Goal: Information Seeking & Learning: Learn about a topic

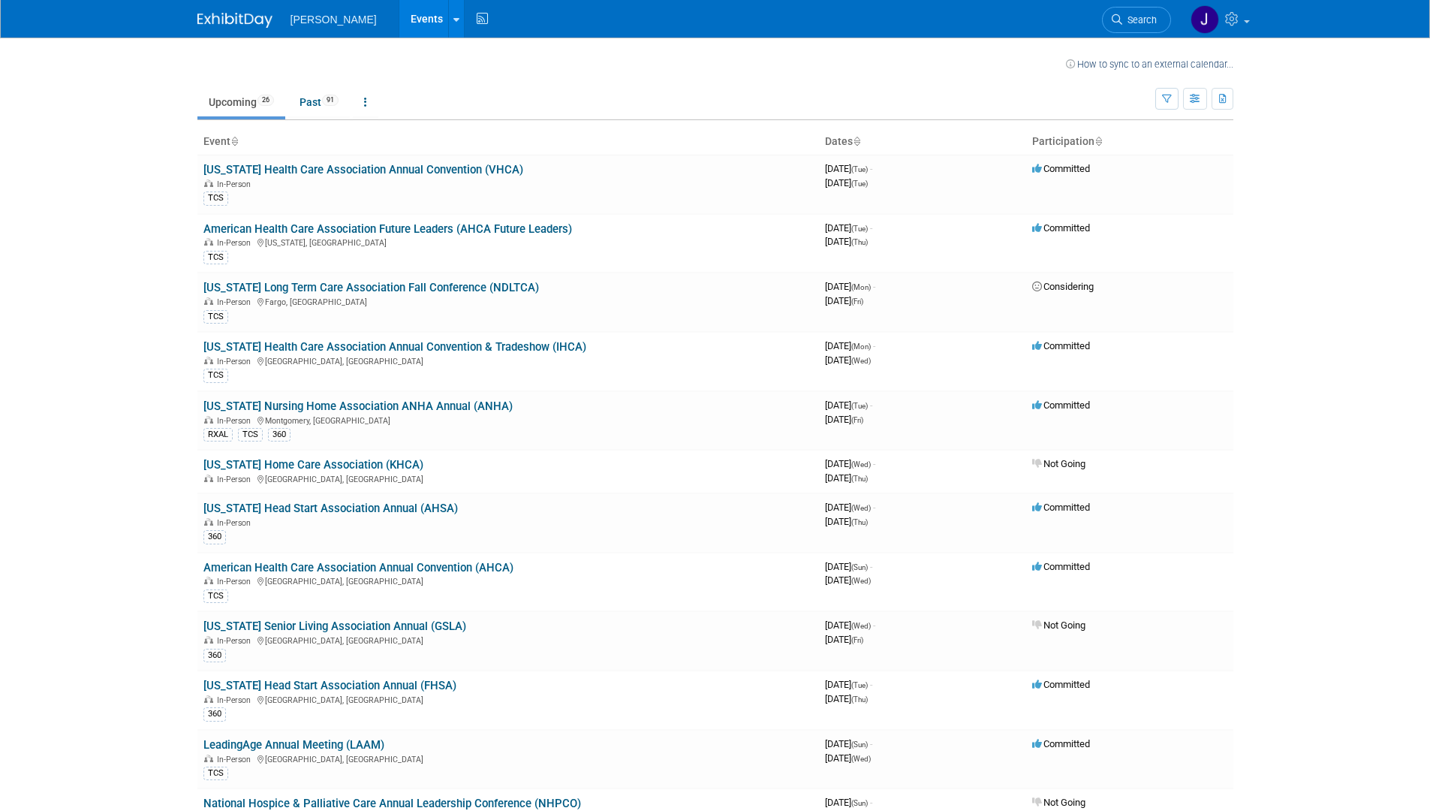
click at [49, 72] on body "Turenne Events Recently Viewed Events: North Dakota Long Term Care Association …" at bounding box center [715, 405] width 1430 height 811
click at [443, 341] on link "[US_STATE] Health Care Association Annual Convention & Tradeshow (IHCA)" at bounding box center [394, 347] width 383 height 14
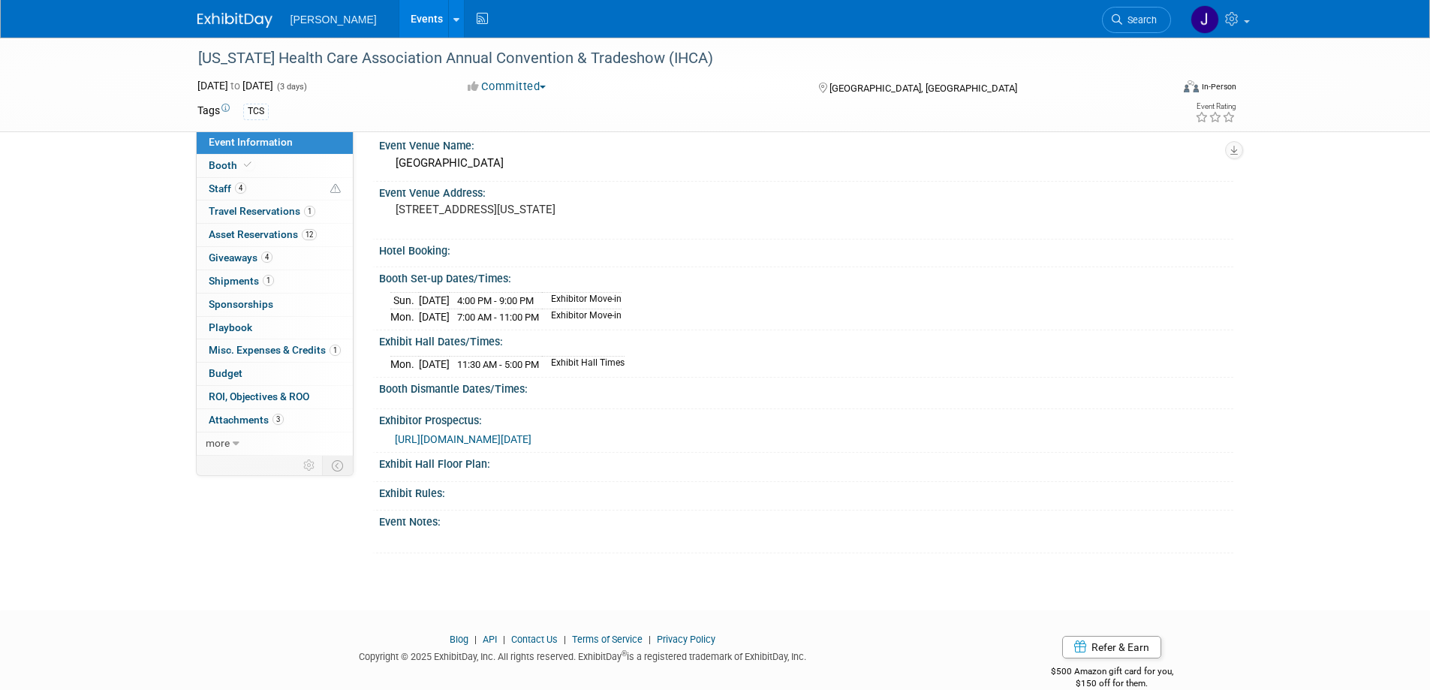
scroll to position [276, 0]
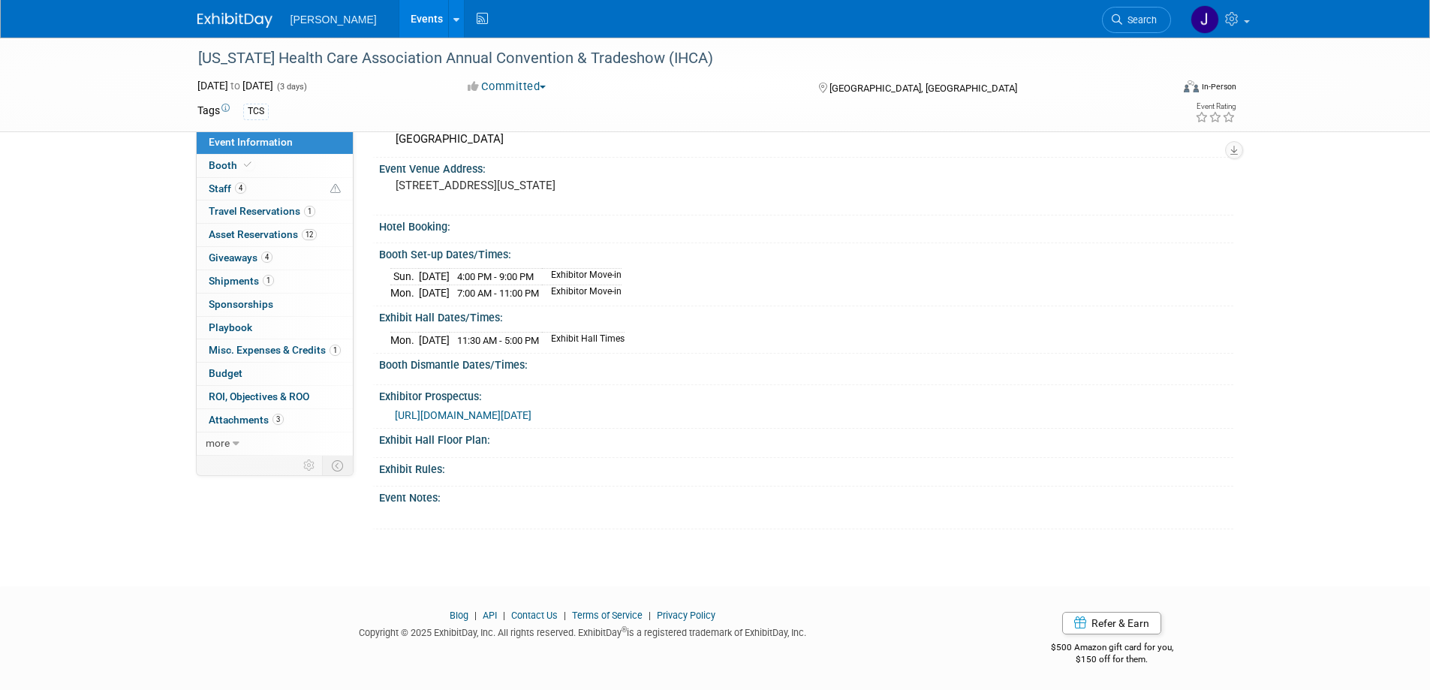
click at [531, 417] on span "[URL][DOMAIN_NAME][DATE]" at bounding box center [463, 415] width 137 height 12
click at [229, 206] on span "Travel Reservations 1" at bounding box center [262, 211] width 107 height 12
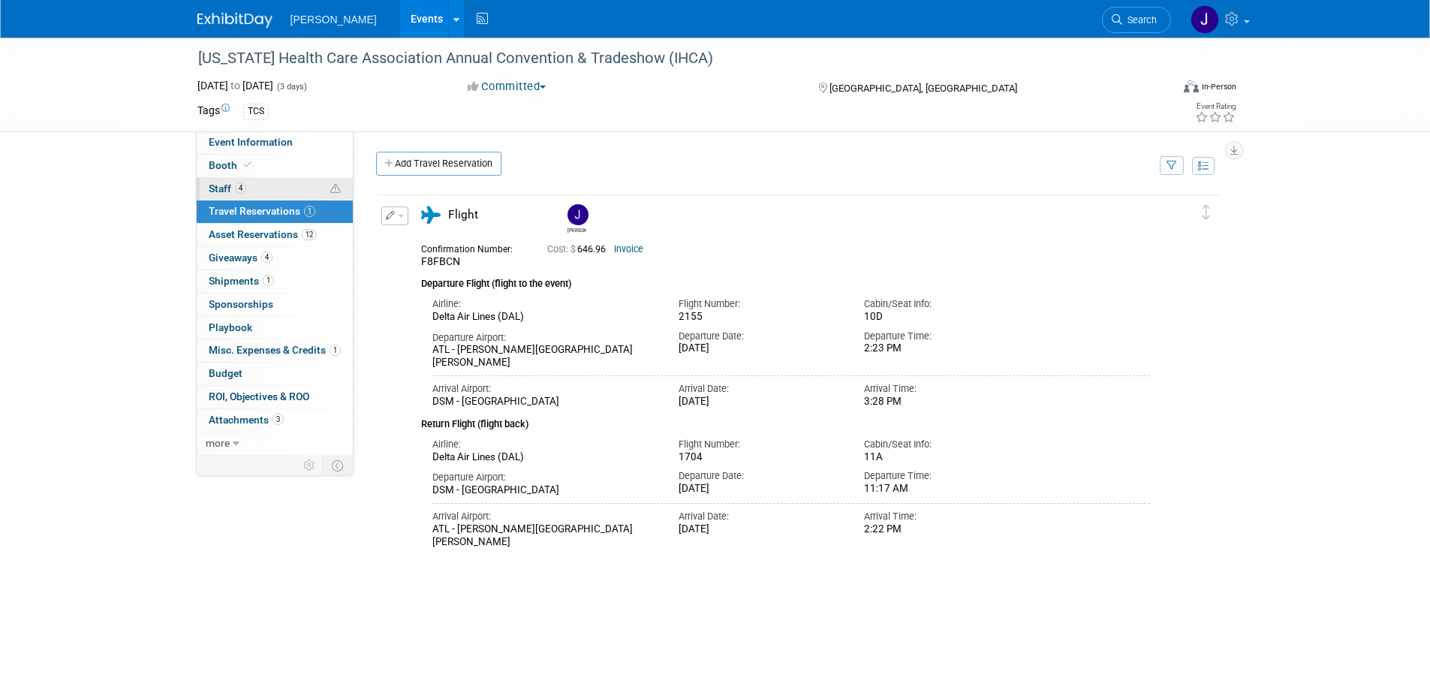
click at [222, 188] on span "Staff 4" at bounding box center [228, 188] width 38 height 12
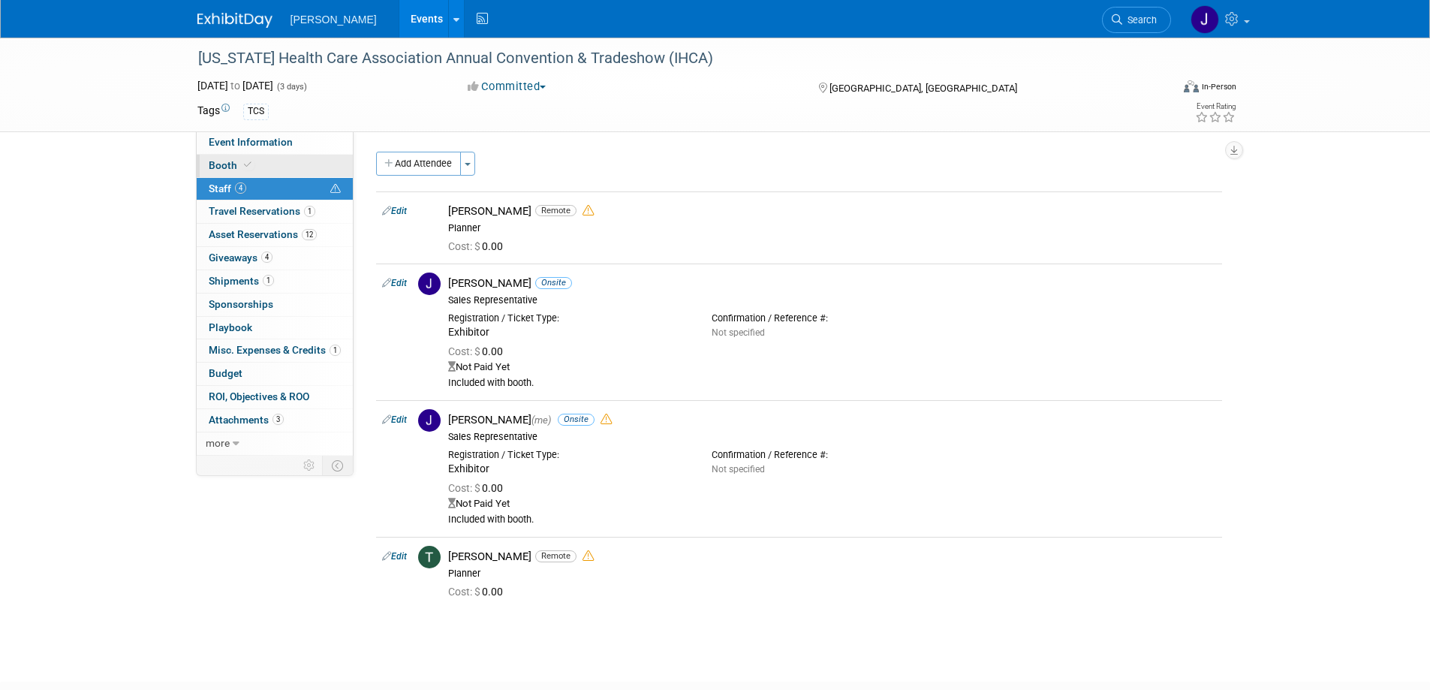
click at [219, 164] on span "Booth" at bounding box center [232, 165] width 46 height 12
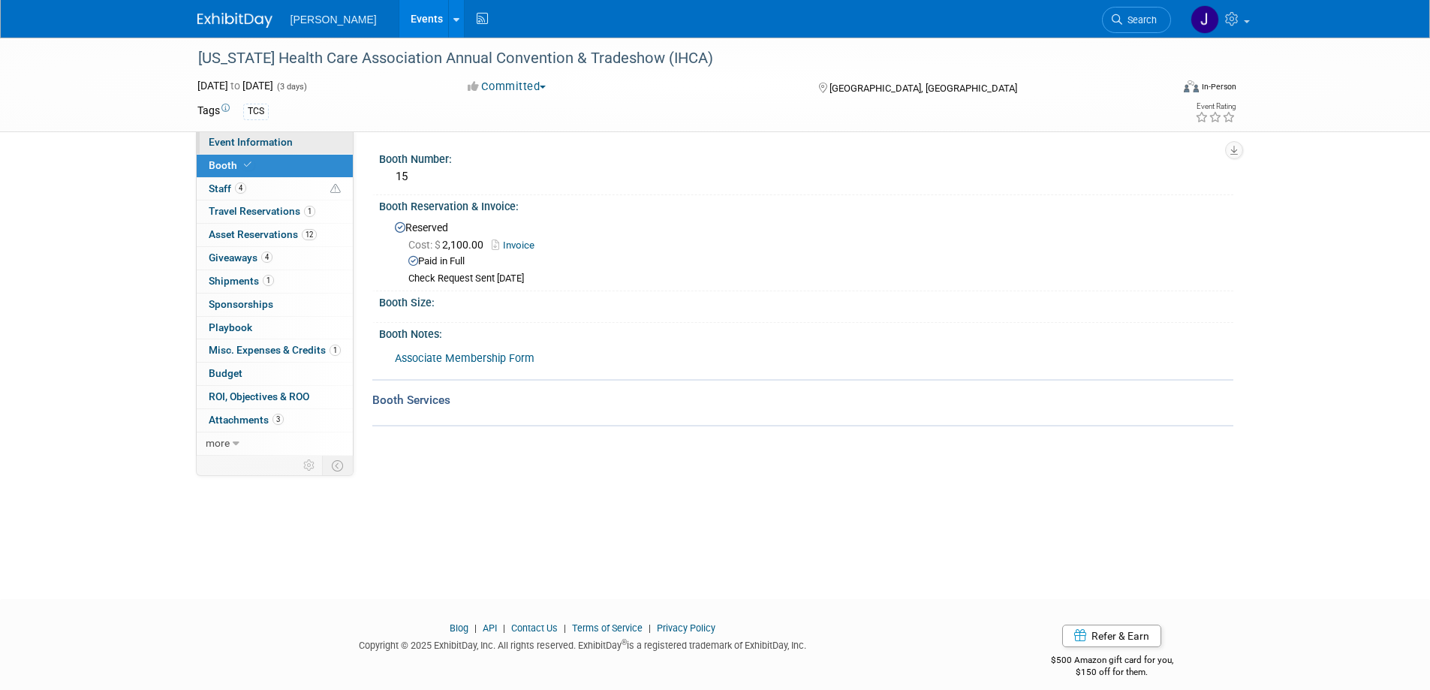
click at [233, 140] on span "Event Information" at bounding box center [251, 142] width 84 height 12
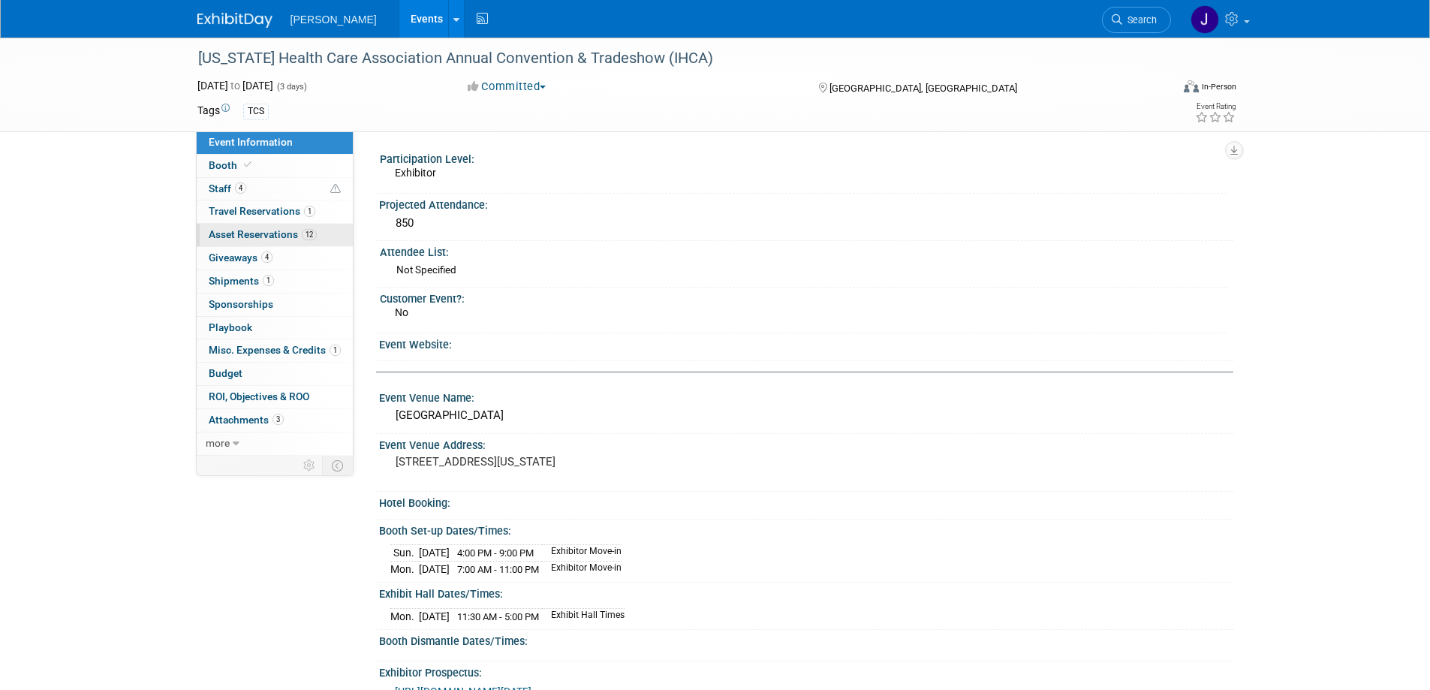
click at [243, 232] on span "Asset Reservations 12" at bounding box center [263, 234] width 108 height 12
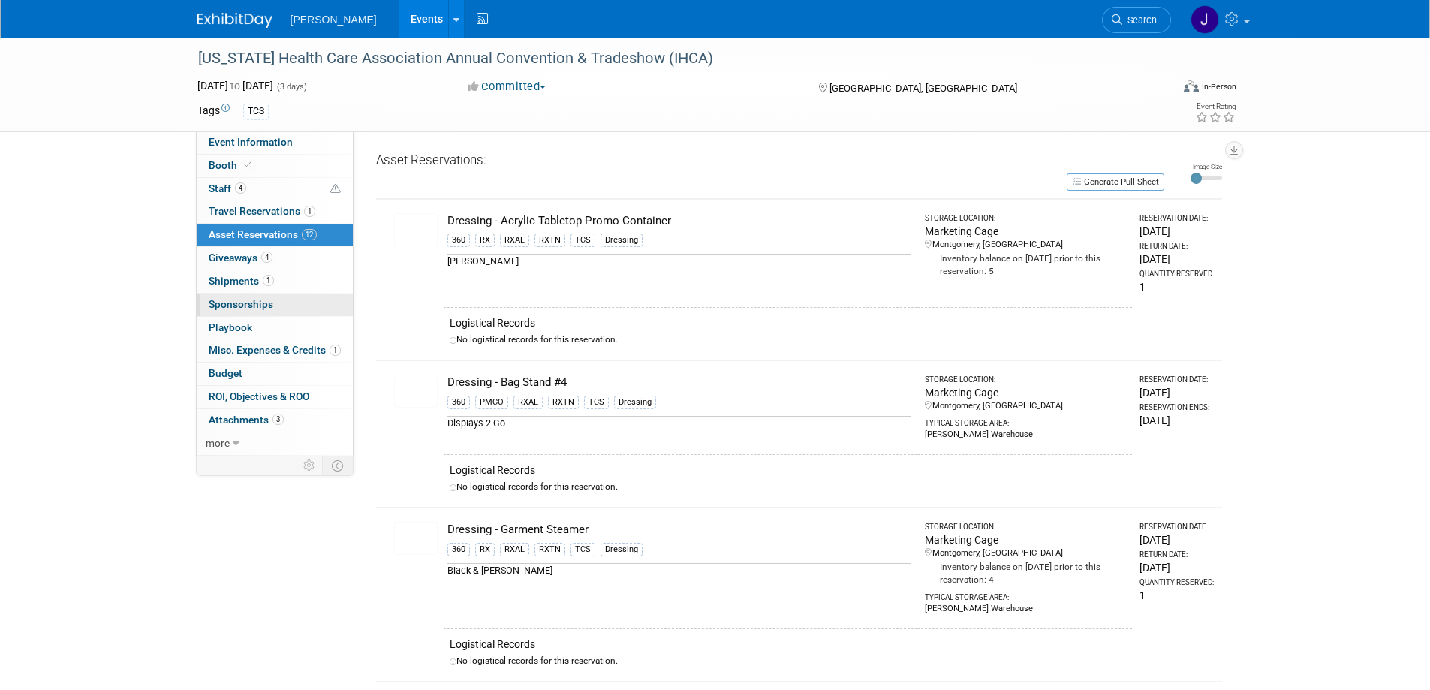
click at [244, 302] on span "Sponsorships 0" at bounding box center [241, 304] width 65 height 12
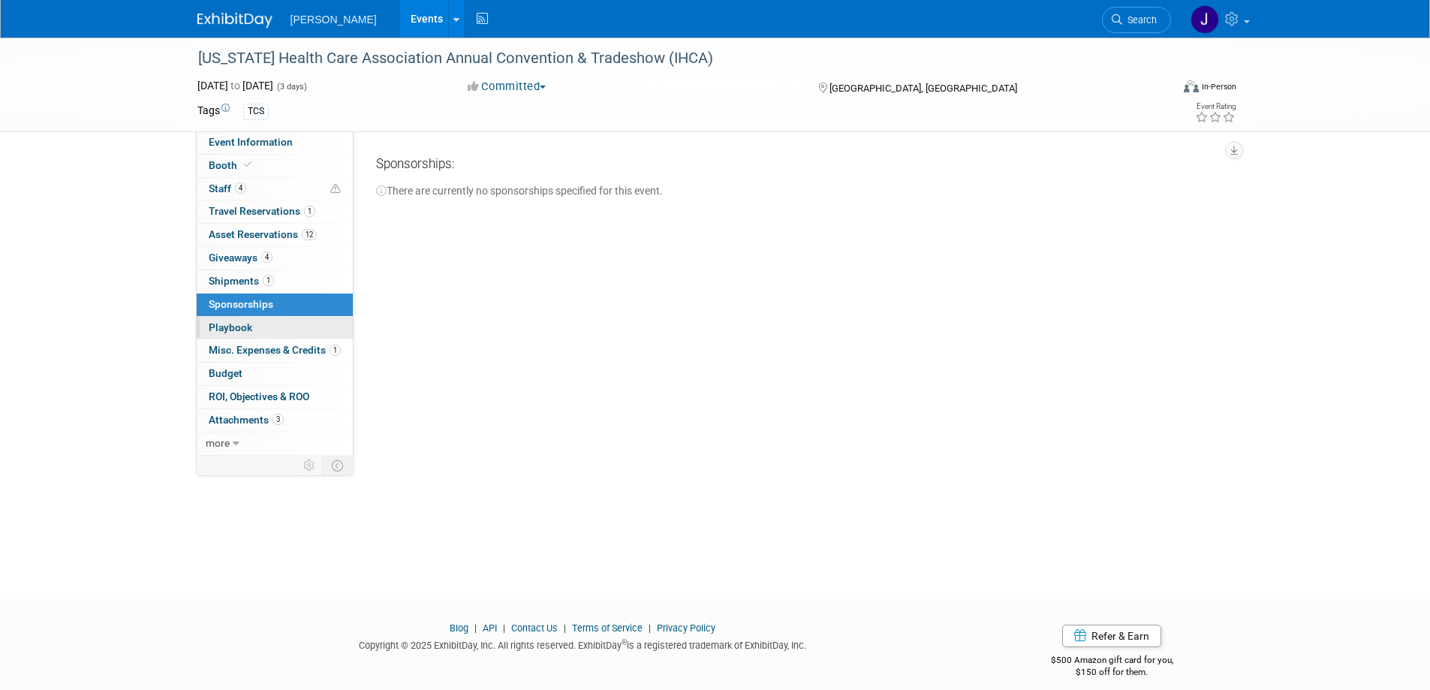
click at [232, 326] on span "Playbook 0" at bounding box center [231, 327] width 44 height 12
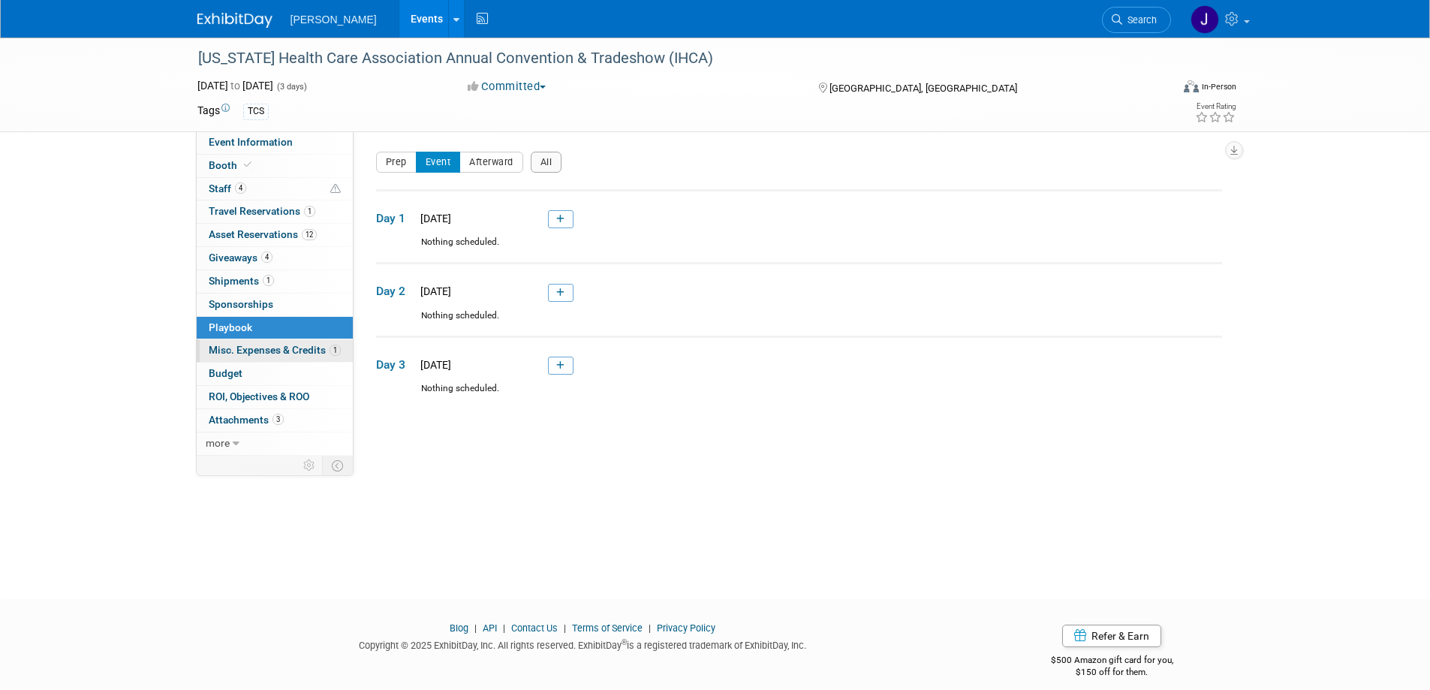
click at [257, 347] on span "Misc. Expenses & Credits 1" at bounding box center [275, 350] width 132 height 12
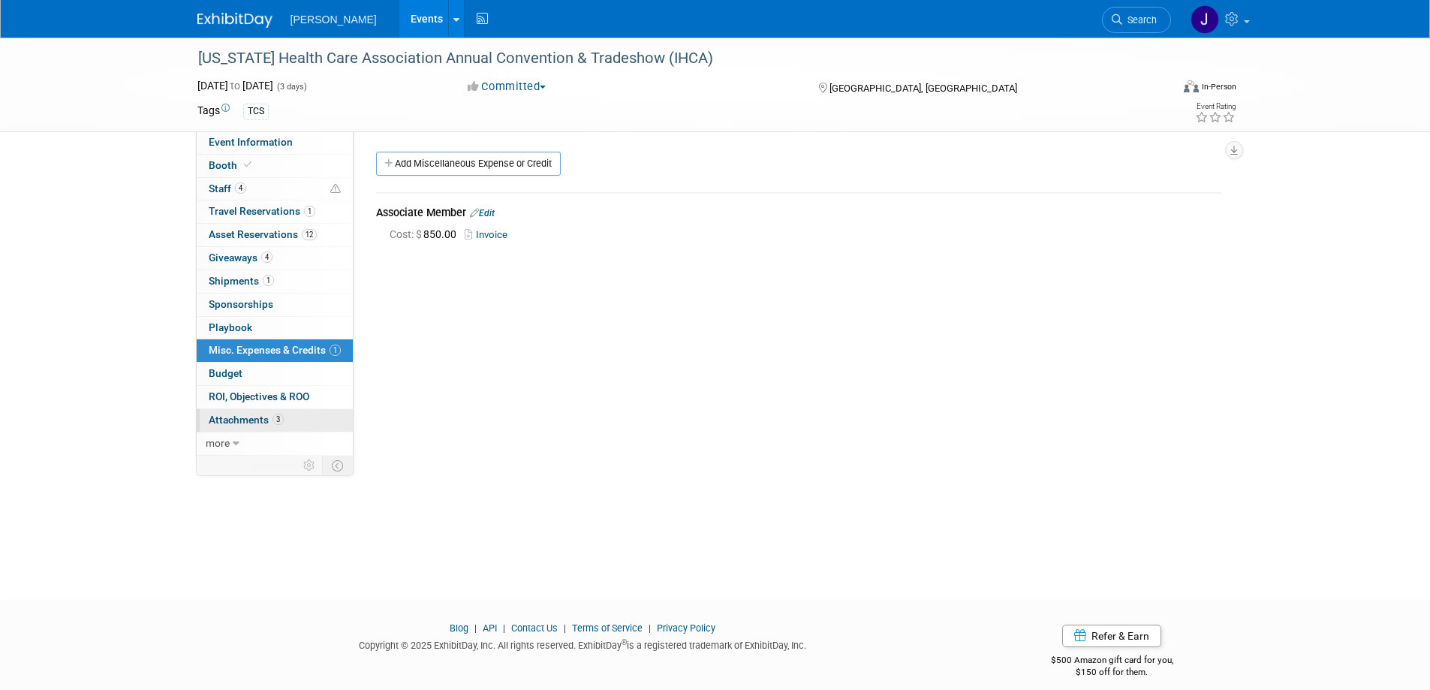
click at [241, 420] on span "Attachments 3" at bounding box center [246, 420] width 75 height 12
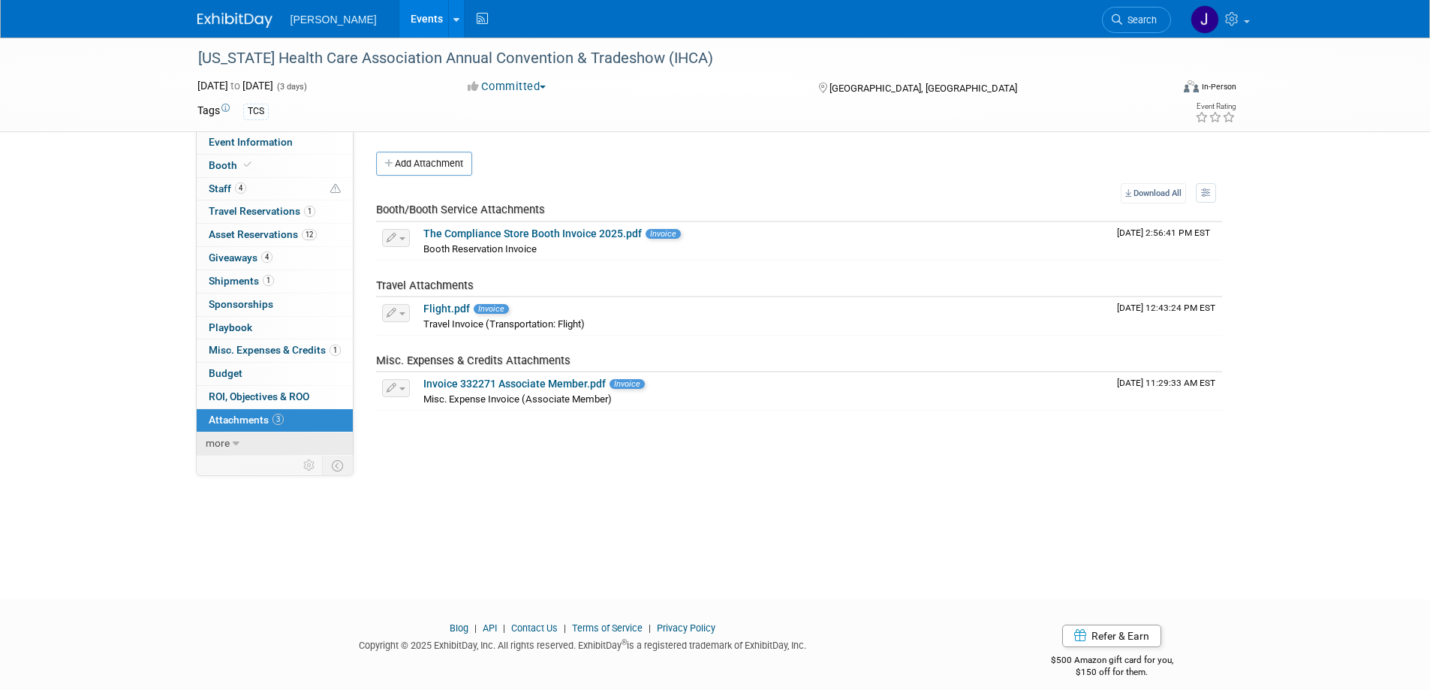
click at [230, 438] on link "more" at bounding box center [275, 443] width 156 height 23
click at [261, 467] on span "Event Binder (.pdf export)" at bounding box center [269, 466] width 120 height 12
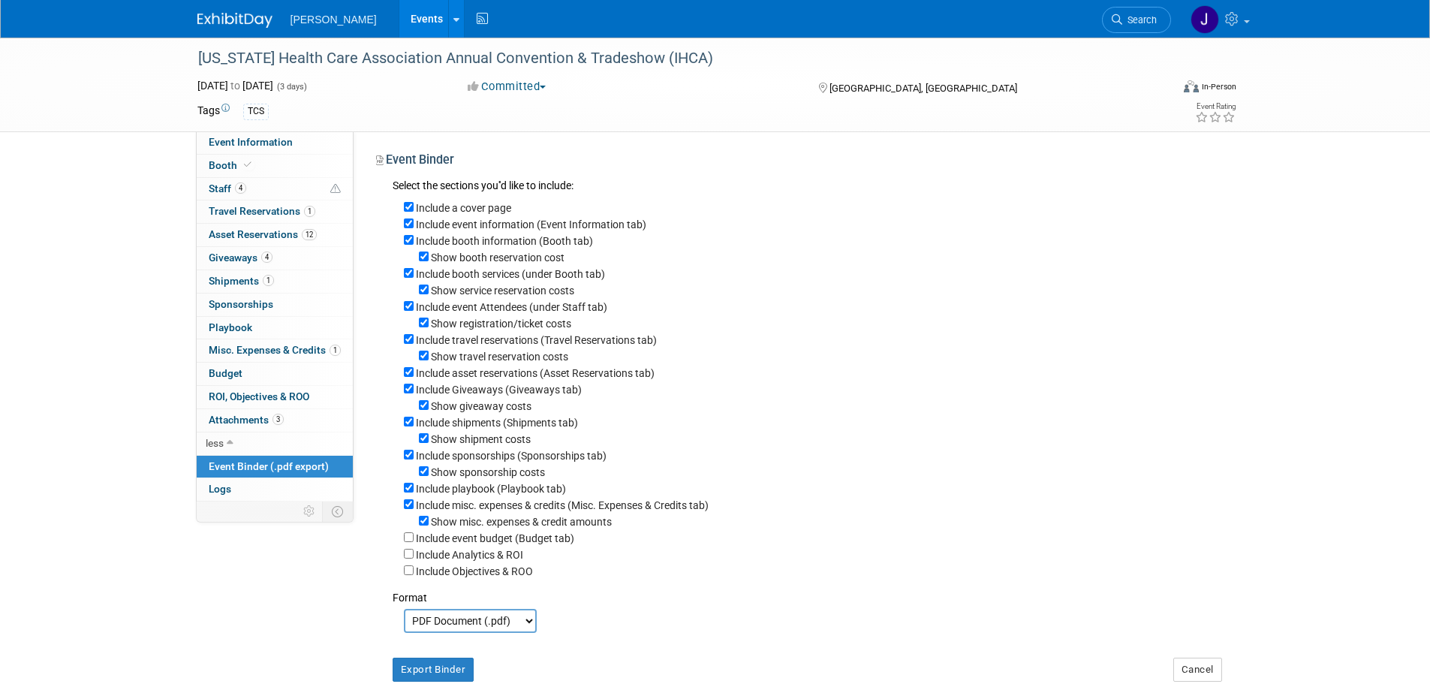
click at [113, 281] on div "[US_STATE] Health Care Association Annual Convention & Tradeshow (IHCA) [DATE] …" at bounding box center [715, 380] width 1430 height 685
